Goal: Task Accomplishment & Management: Manage account settings

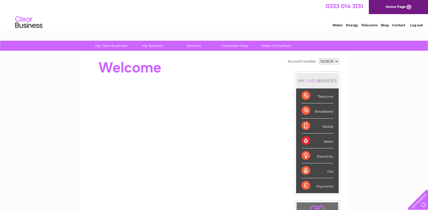
click at [330, 60] on select "910628" at bounding box center [329, 61] width 20 height 7
click at [415, 26] on link "Log out" at bounding box center [416, 25] width 13 height 4
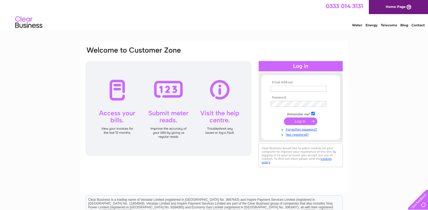
click at [297, 87] on input "text" at bounding box center [299, 89] width 56 height 6
type input "[EMAIL_ADDRESS][DOMAIN_NAME]"
click at [284, 118] on input "submit" at bounding box center [300, 122] width 33 height 8
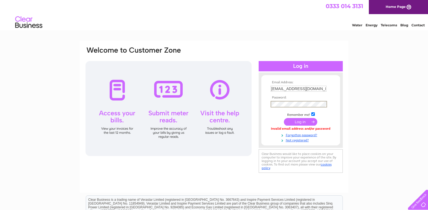
click at [298, 122] on input "submit" at bounding box center [300, 122] width 33 height 8
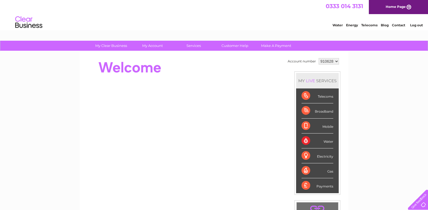
click at [332, 62] on select "910628" at bounding box center [329, 61] width 20 height 7
click at [349, 69] on div "My Clear Business Login Details My Details My Preferences Link Account My Accou…" at bounding box center [214, 193] width 428 height 305
